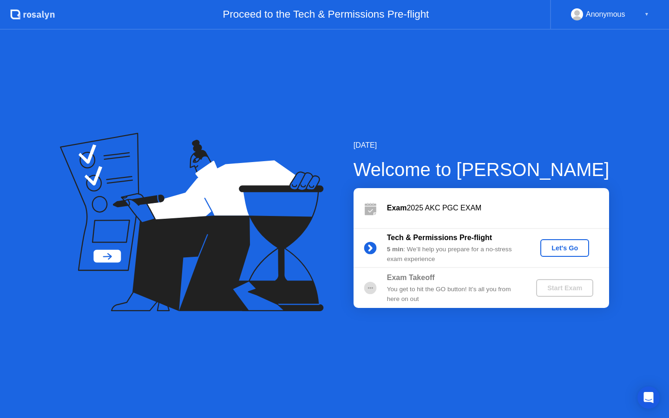
click at [573, 249] on div "Let's Go" at bounding box center [564, 247] width 41 height 7
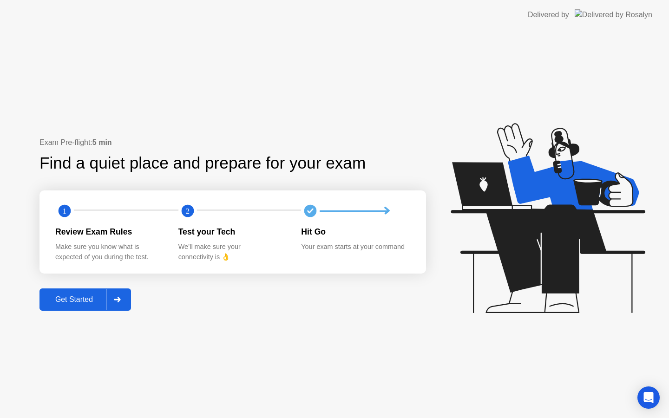
click at [66, 299] on div "Get Started" at bounding box center [74, 299] width 64 height 8
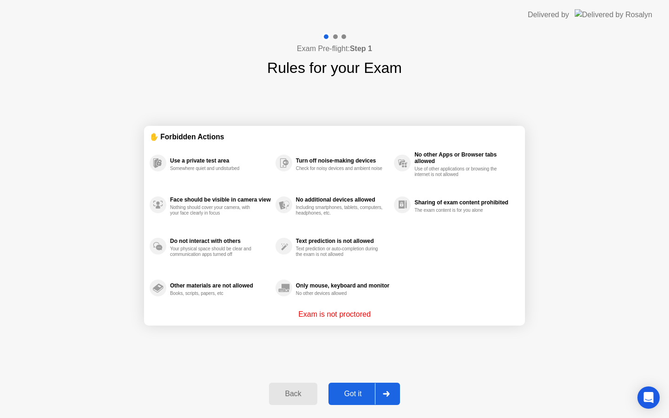
click at [356, 398] on div "Got it" at bounding box center [353, 394] width 44 height 8
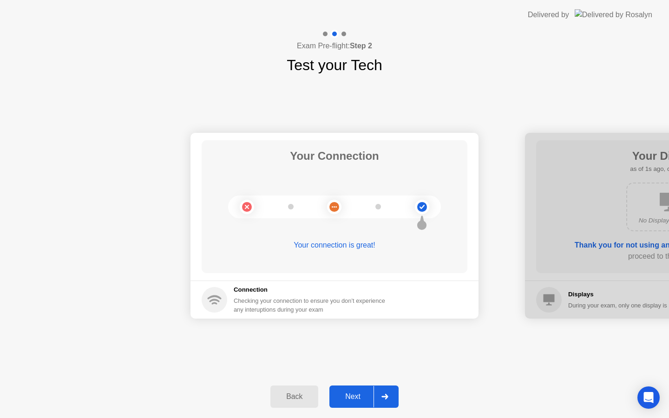
click at [356, 397] on div "Next" at bounding box center [352, 396] width 41 height 8
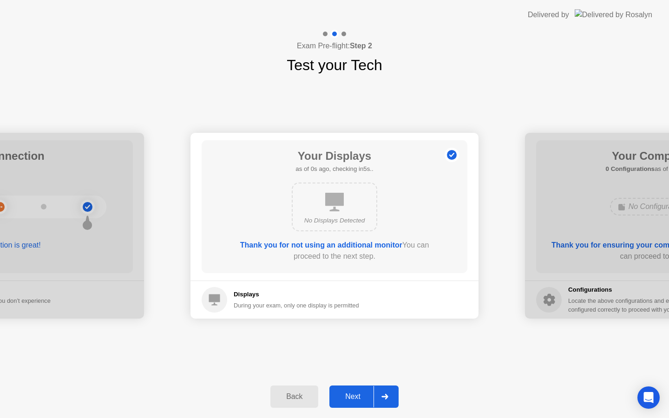
click at [356, 397] on div "Next" at bounding box center [352, 396] width 41 height 8
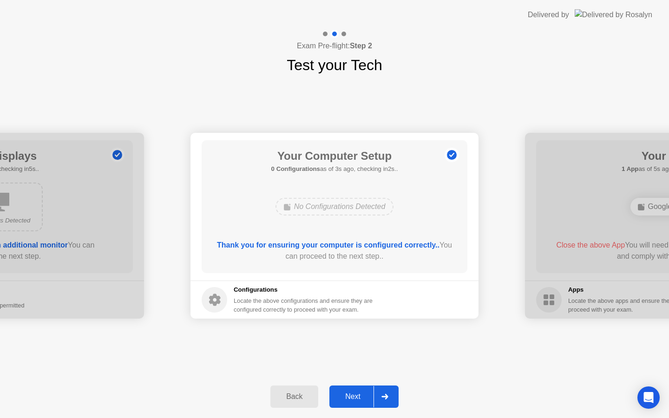
click at [356, 397] on div "Next" at bounding box center [352, 396] width 41 height 8
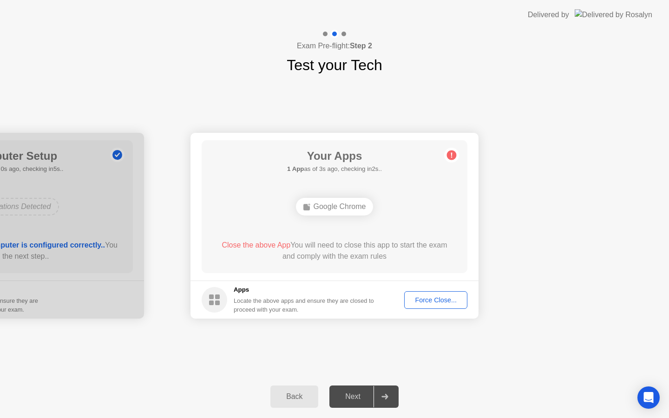
click at [424, 299] on div "Force Close..." at bounding box center [435, 299] width 57 height 7
click at [449, 302] on div "Force Close..." at bounding box center [435, 299] width 57 height 7
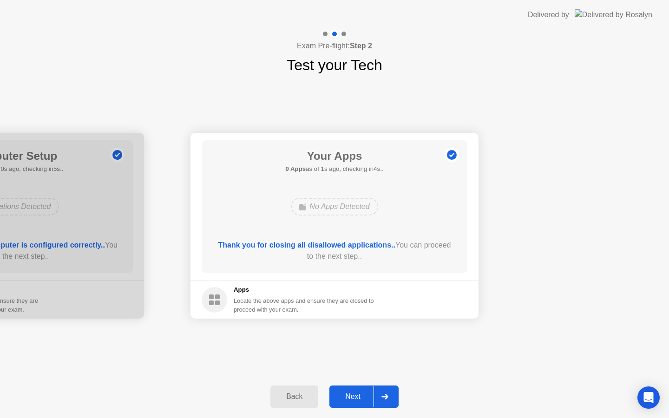
click at [352, 397] on div "Next" at bounding box center [352, 396] width 41 height 8
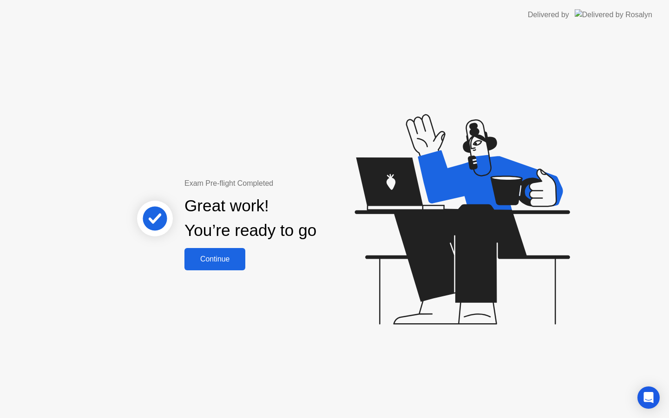
click at [231, 263] on div "Continue" at bounding box center [214, 259] width 55 height 8
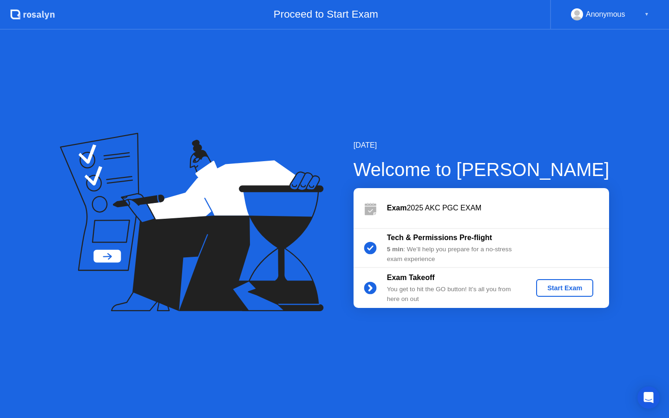
click at [555, 292] on div "Start Exam" at bounding box center [565, 287] width 50 height 7
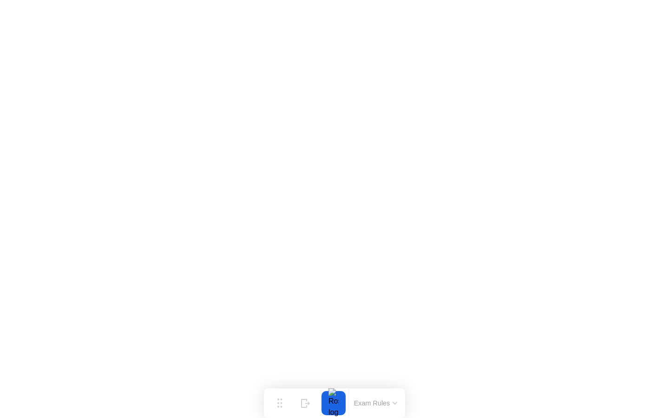
click at [392, 401] on button "Exam Rules" at bounding box center [375, 403] width 49 height 8
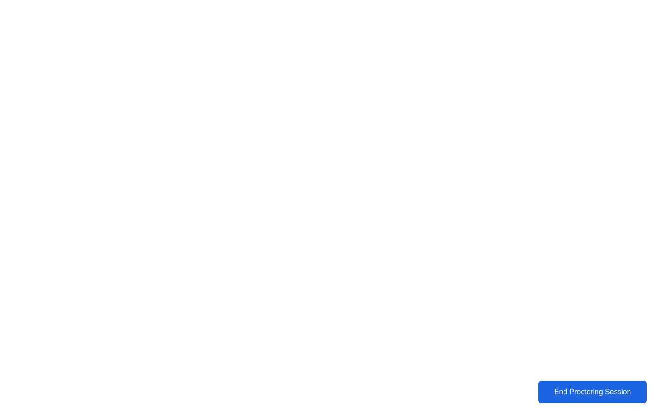
click at [569, 389] on div "End Proctoring Session" at bounding box center [592, 392] width 103 height 8
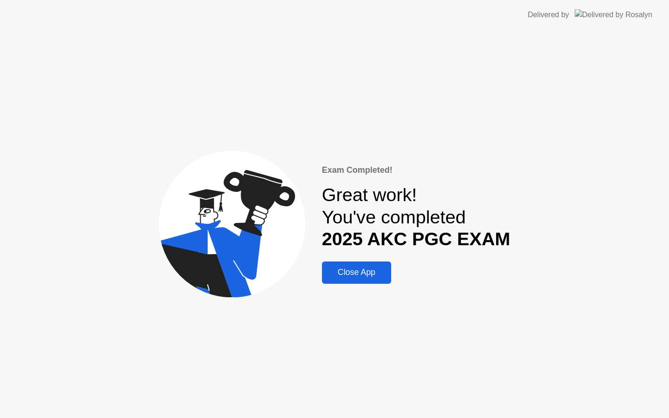
click at [355, 274] on div "Close App" at bounding box center [357, 273] width 64 height 10
